Goal: Navigation & Orientation: Find specific page/section

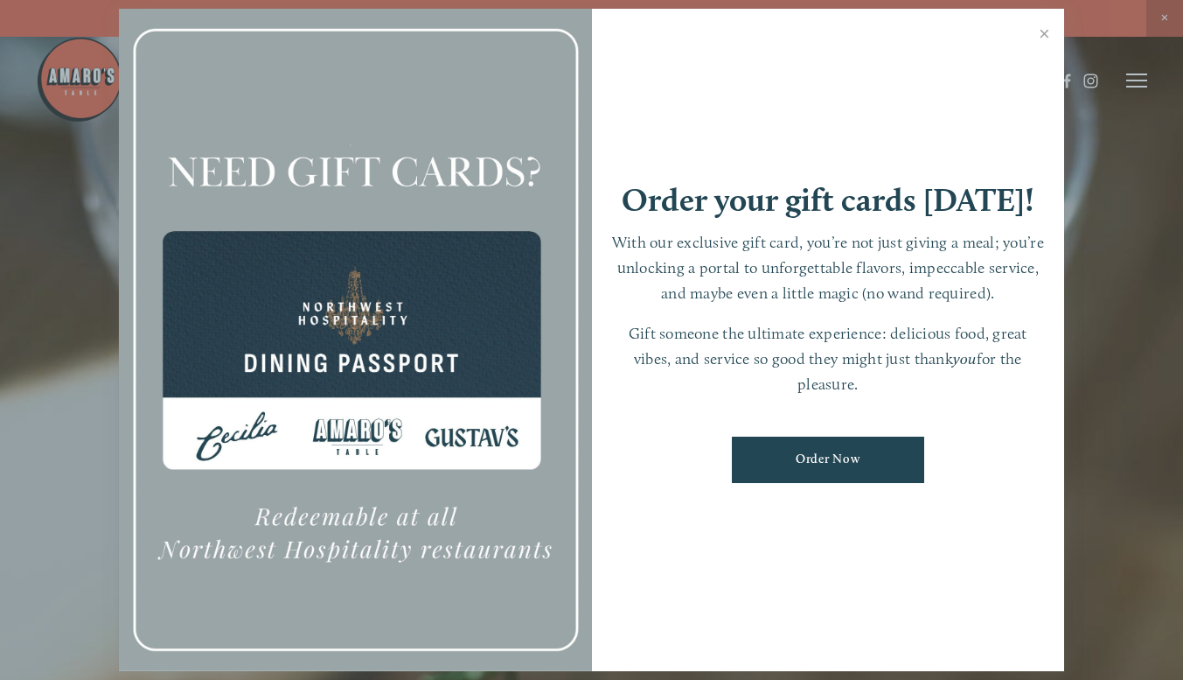
click at [1167, 31] on div at bounding box center [591, 340] width 1183 height 680
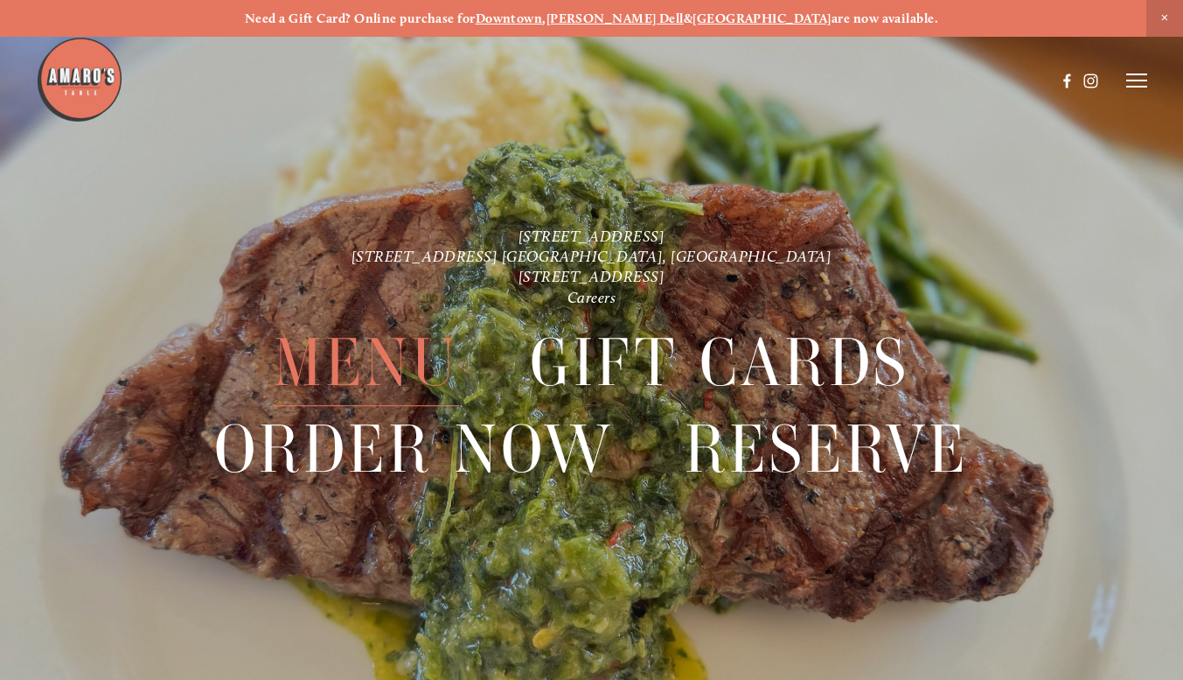
drag, startPoint x: 392, startPoint y: 357, endPoint x: 367, endPoint y: 355, distance: 24.6
click at [367, 355] on span "Menu" at bounding box center [366, 362] width 185 height 87
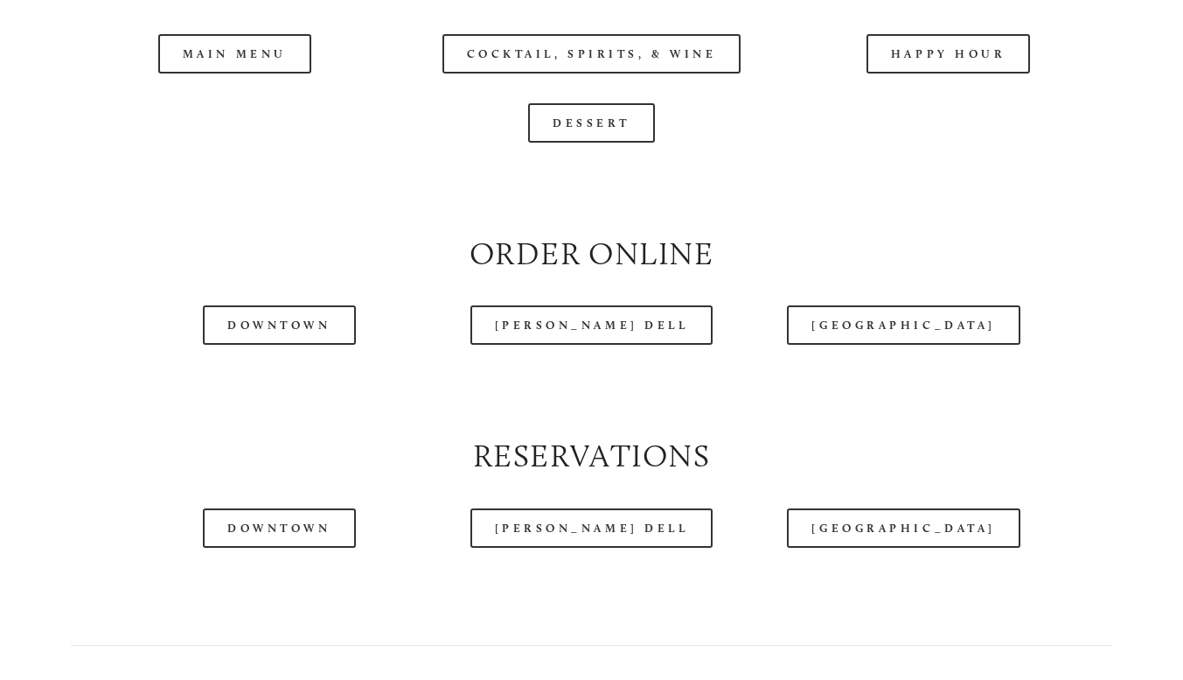
scroll to position [1797, 0]
click at [288, 324] on link "Downtown" at bounding box center [279, 323] width 152 height 39
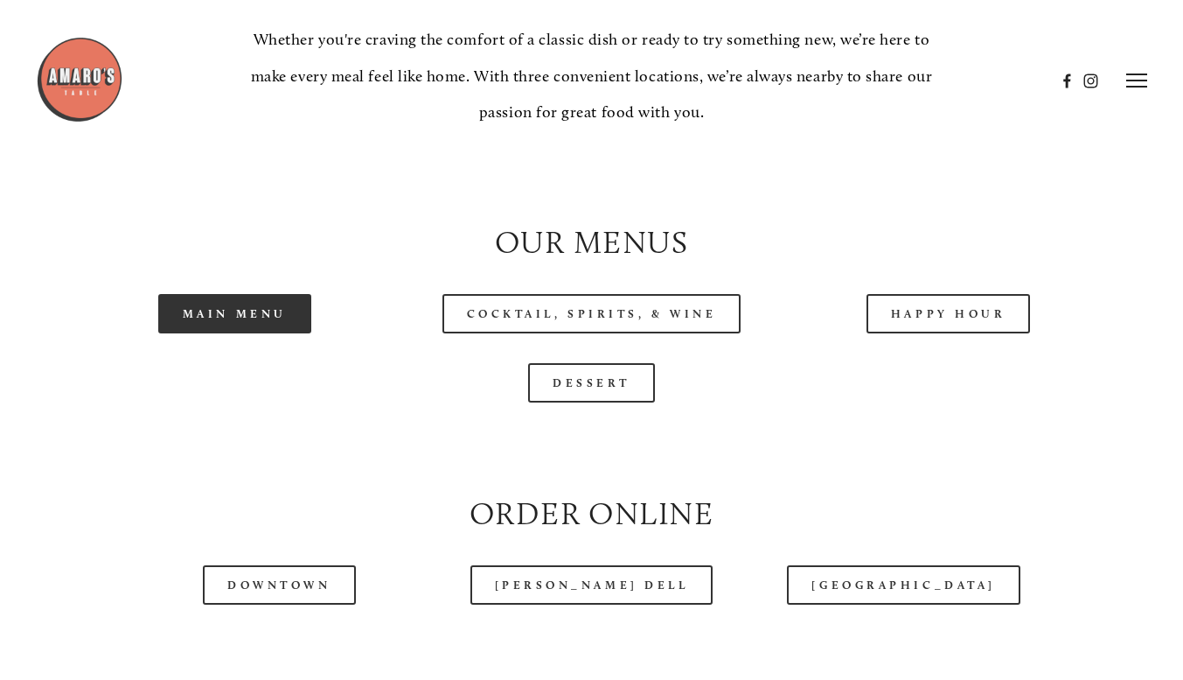
scroll to position [1536, 0]
click at [236, 334] on link "Main Menu" at bounding box center [234, 314] width 153 height 39
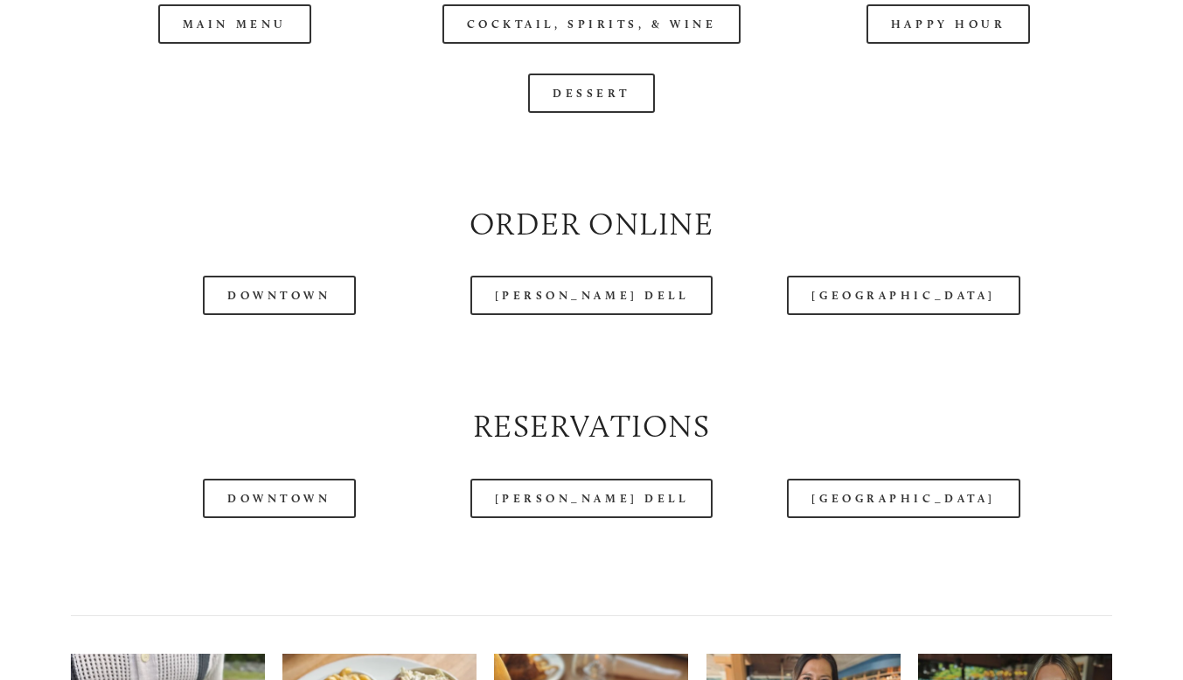
scroll to position [1831, 0]
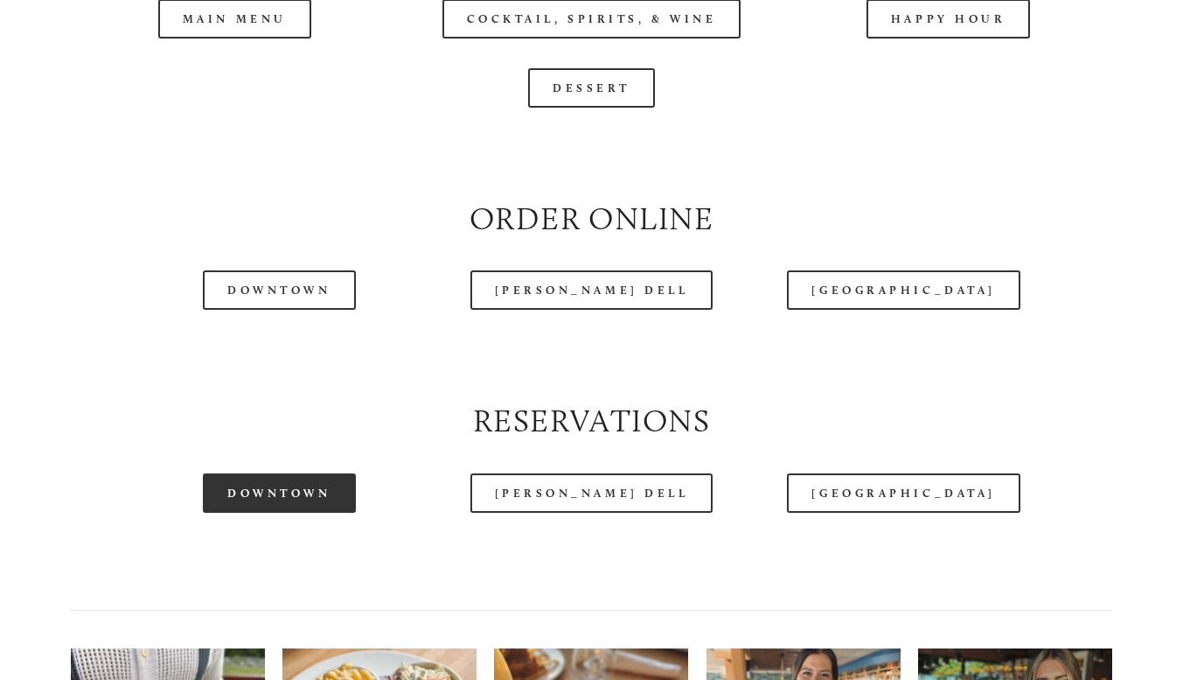
click at [317, 513] on link "Downtown" at bounding box center [279, 492] width 152 height 39
